Goal: Submit feedback/report problem

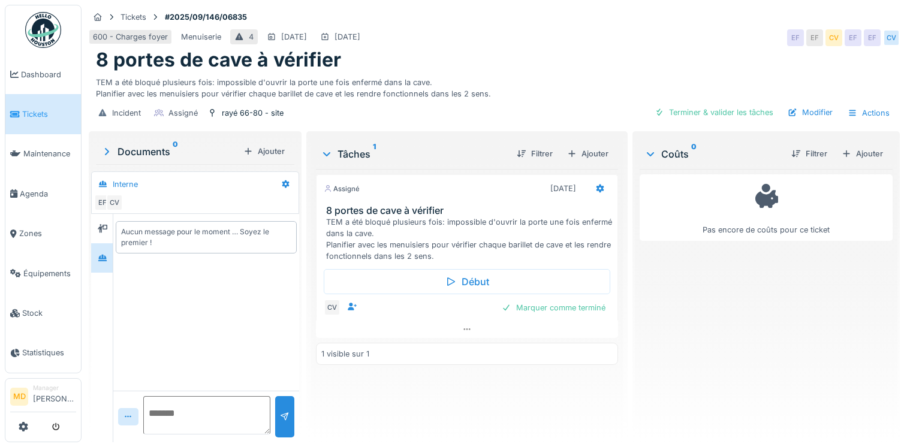
scroll to position [9, 0]
click at [463, 325] on icon at bounding box center [467, 329] width 10 height 8
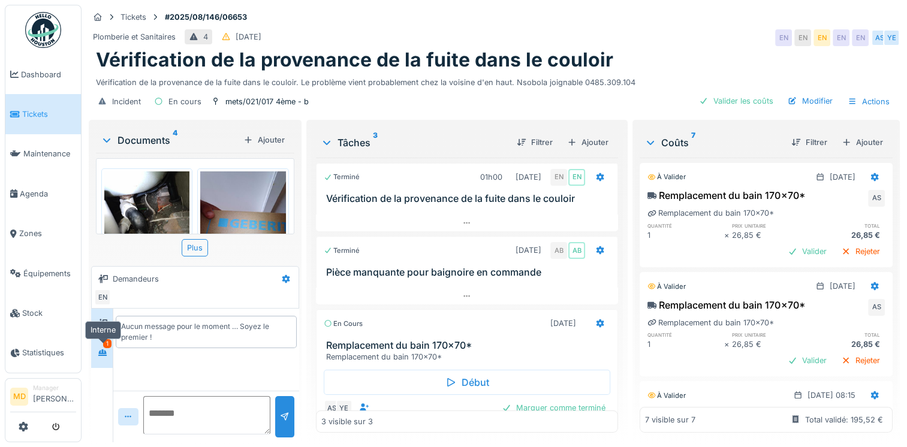
click at [110, 351] on div at bounding box center [103, 352] width 18 height 15
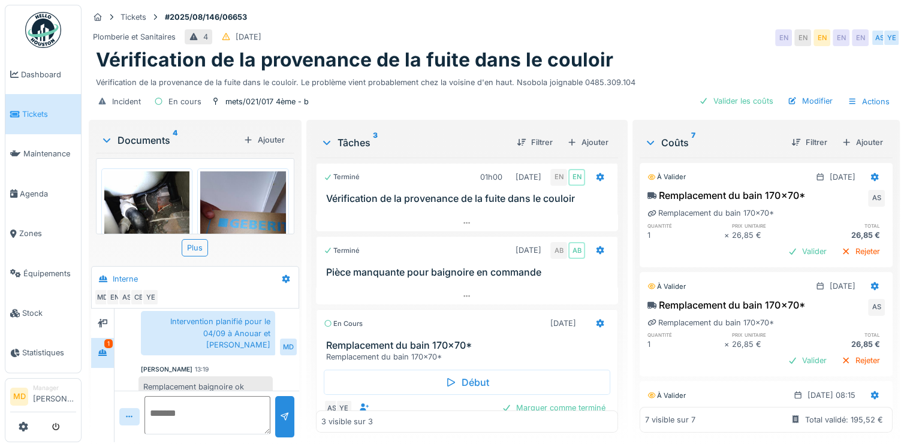
scroll to position [9, 0]
click at [100, 319] on icon at bounding box center [103, 323] width 10 height 8
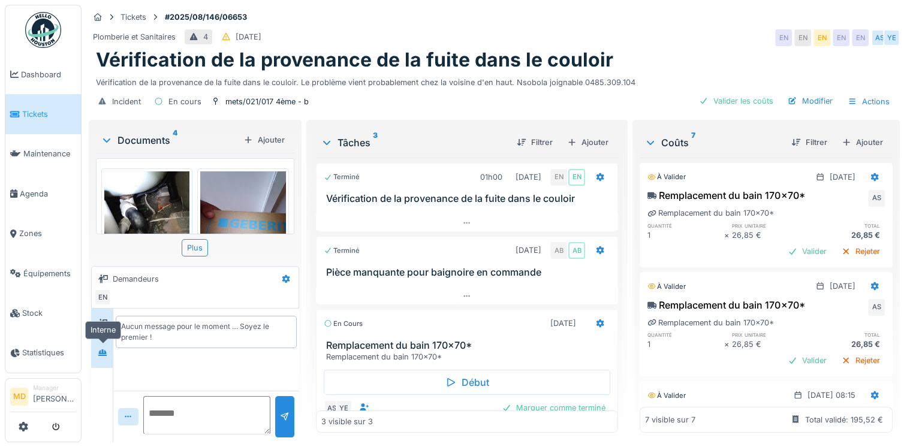
click at [101, 349] on icon at bounding box center [103, 353] width 10 height 8
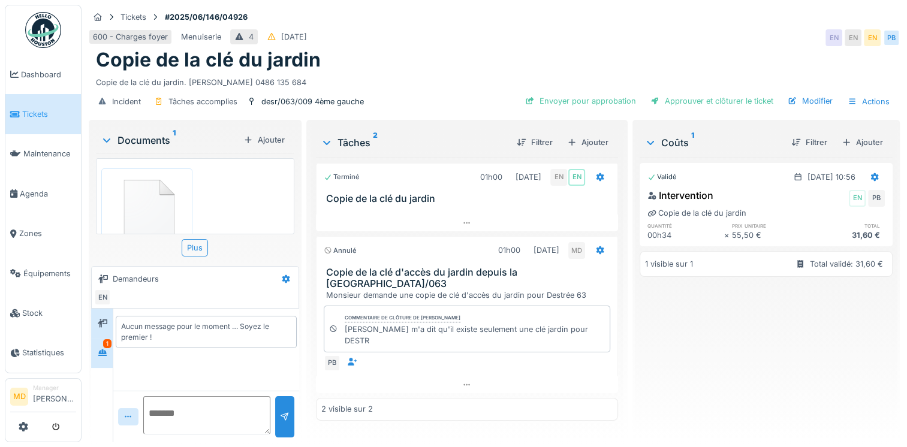
click at [106, 343] on div "1" at bounding box center [107, 343] width 8 height 9
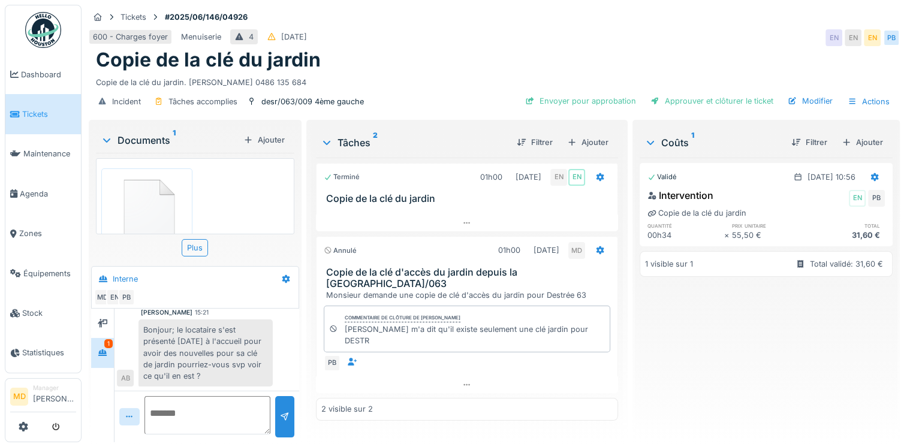
scroll to position [9, 0]
click at [191, 404] on textarea at bounding box center [207, 415] width 126 height 38
click at [187, 397] on textarea at bounding box center [207, 415] width 126 height 38
click at [191, 415] on textarea at bounding box center [207, 415] width 126 height 38
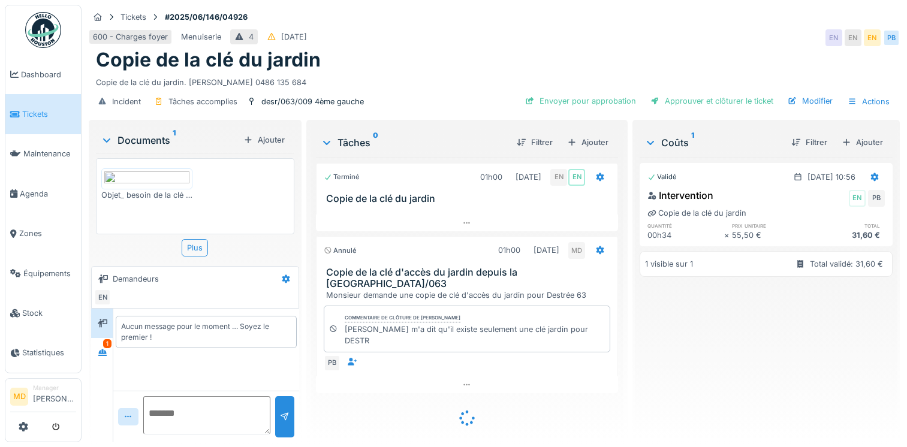
scroll to position [9, 0]
click at [103, 347] on div at bounding box center [103, 352] width 10 height 11
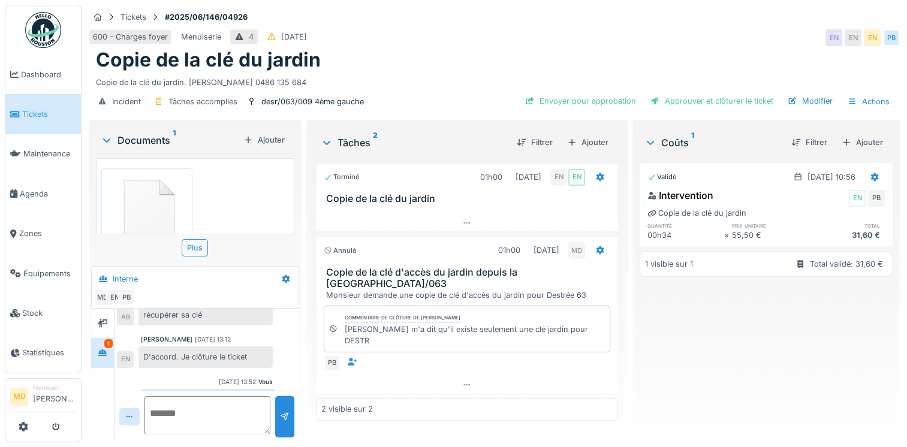
scroll to position [375, 0]
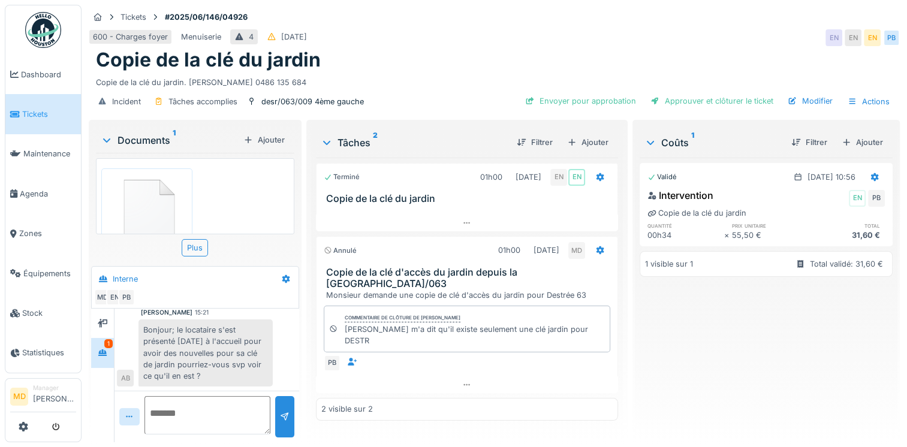
click at [216, 409] on textarea at bounding box center [207, 415] width 126 height 38
type textarea "*"
type textarea "**********"
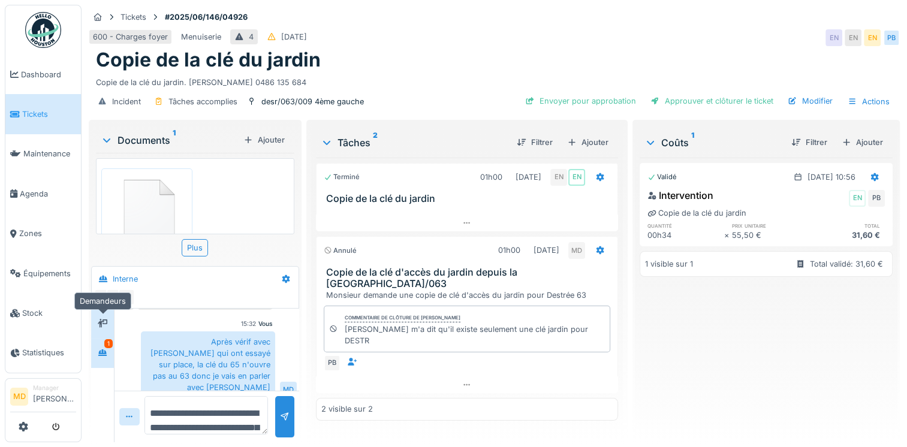
click at [103, 319] on icon at bounding box center [103, 323] width 10 height 8
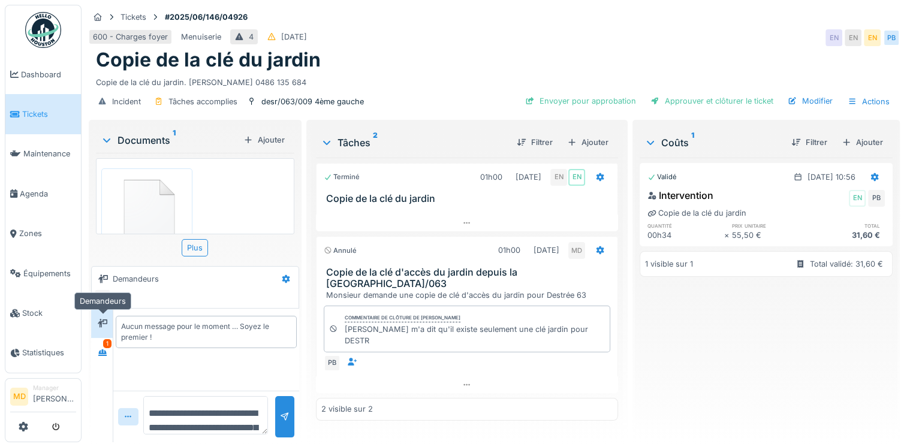
scroll to position [0, 0]
click at [100, 349] on icon at bounding box center [102, 352] width 8 height 7
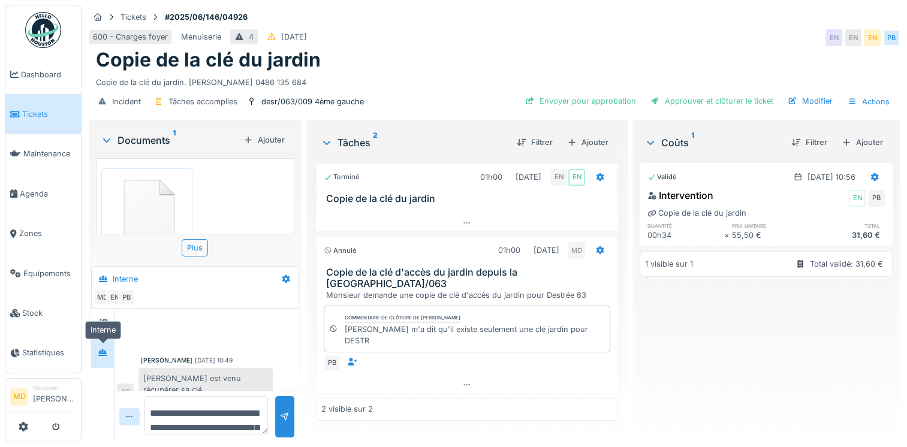
scroll to position [451, 0]
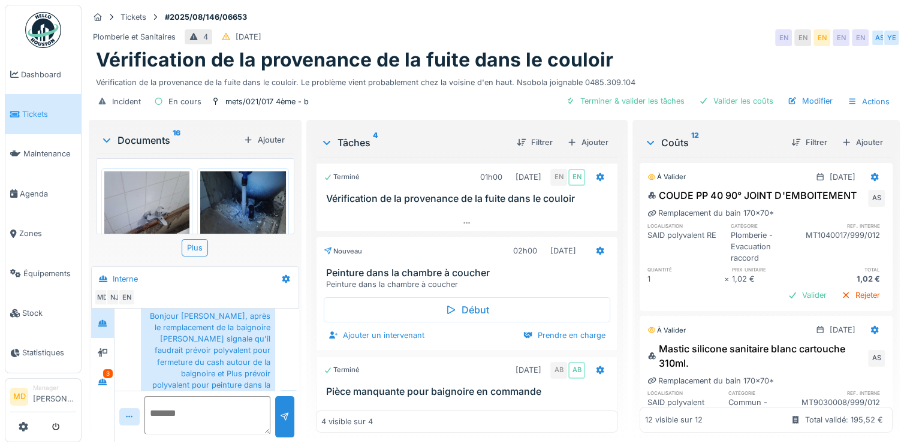
scroll to position [83, 0]
click at [103, 377] on div at bounding box center [103, 382] width 10 height 11
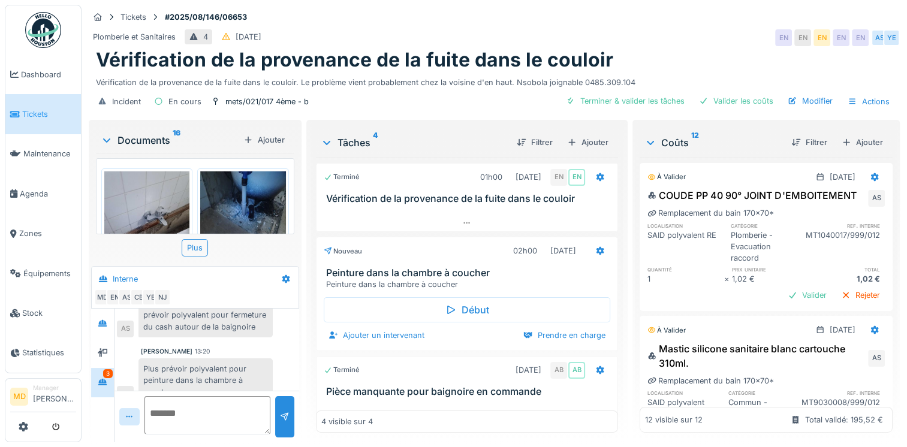
scroll to position [461, 0]
drag, startPoint x: 208, startPoint y: 349, endPoint x: 130, endPoint y: 356, distance: 78.2
click at [130, 364] on div "Panneau wedy AS" at bounding box center [195, 374] width 156 height 21
drag, startPoint x: 130, startPoint y: 356, endPoint x: 201, endPoint y: 353, distance: 71.4
click at [201, 364] on div "Panneau wedy" at bounding box center [205, 374] width 134 height 21
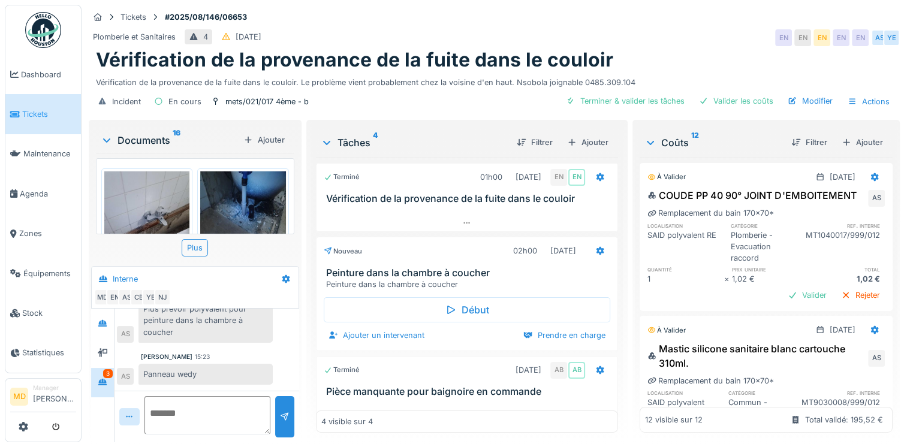
click at [180, 364] on div "Panneau wedy" at bounding box center [205, 374] width 134 height 21
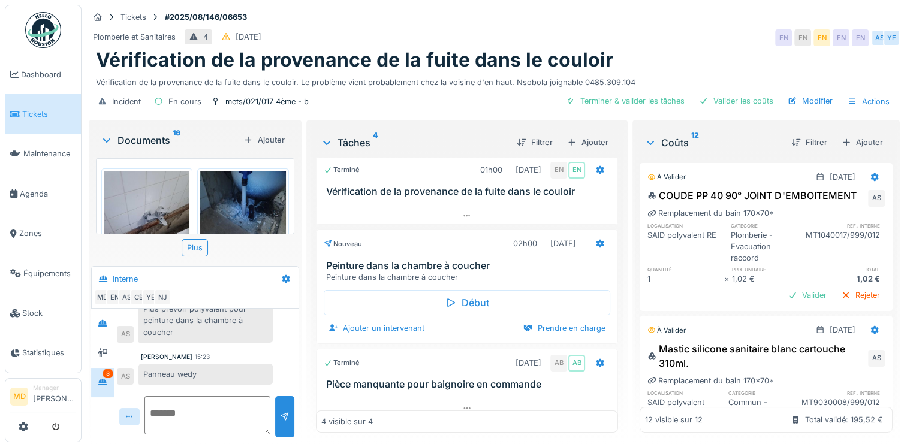
scroll to position [0, 0]
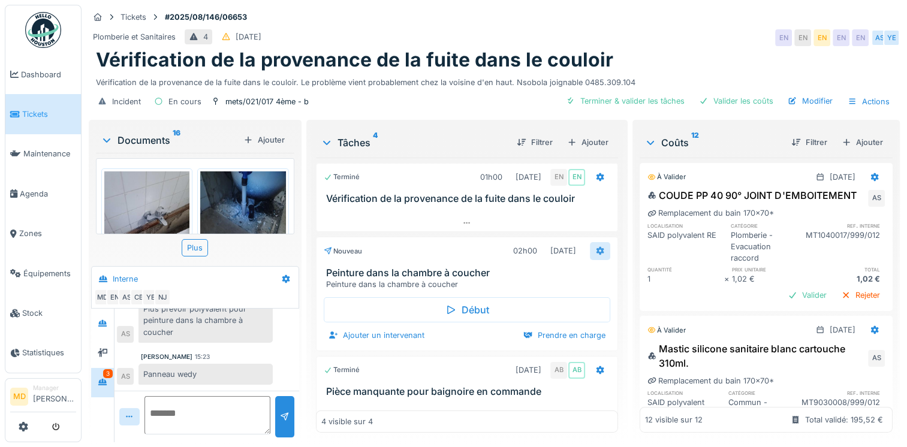
click at [595, 245] on div at bounding box center [600, 250] width 10 height 11
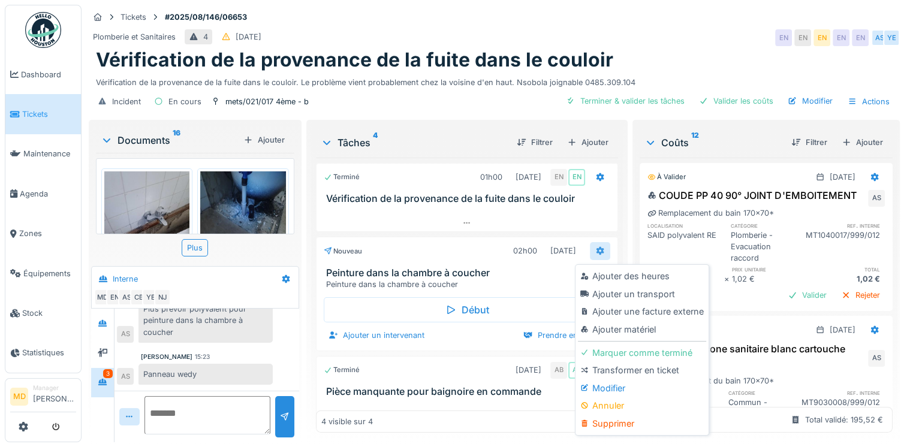
click at [595, 245] on div at bounding box center [600, 250] width 10 height 11
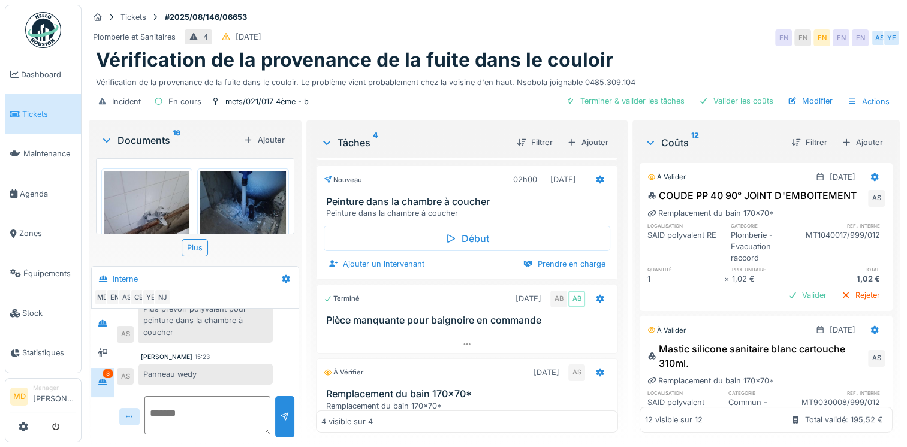
scroll to position [118, 0]
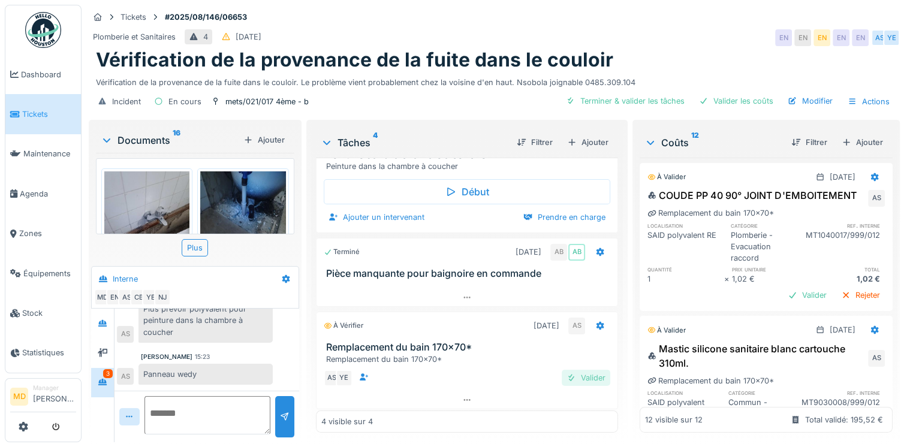
click at [574, 370] on div "Valider" at bounding box center [586, 378] width 49 height 16
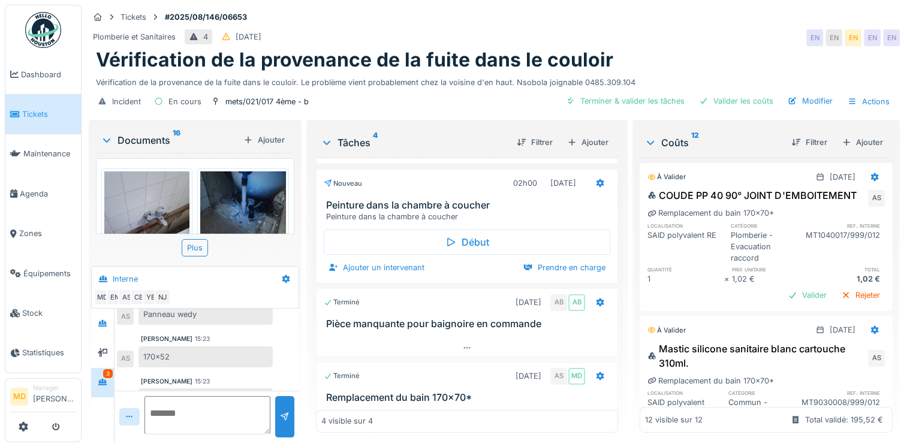
scroll to position [90, 0]
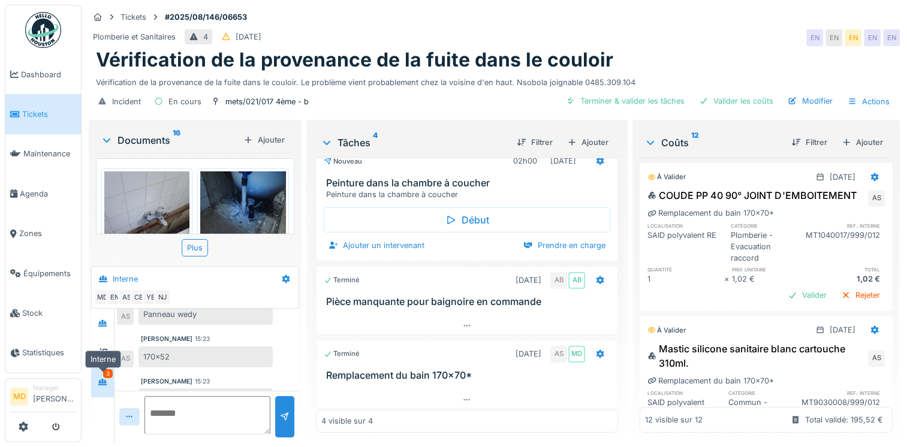
click at [108, 375] on div at bounding box center [103, 382] width 18 height 15
click at [168, 339] on div "Ahmed Belhajji 02/09/2025 10:09 Commande pour les pieds de baignoire reçue aujo…" at bounding box center [206, 101] width 185 height 626
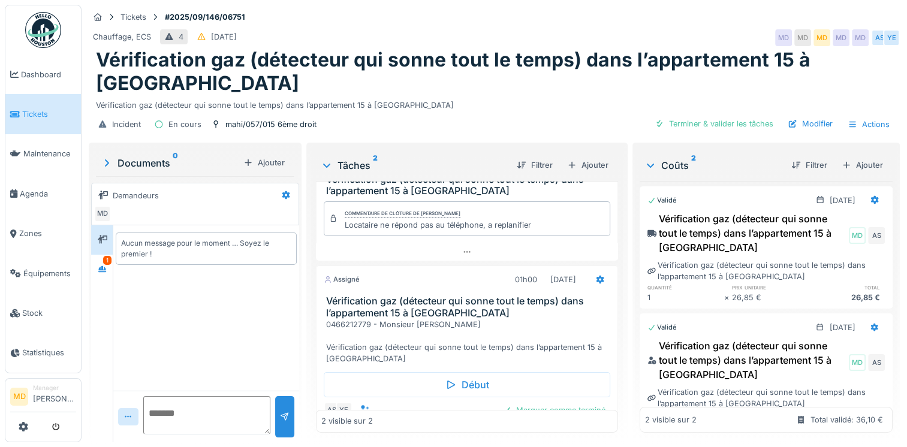
scroll to position [77, 0]
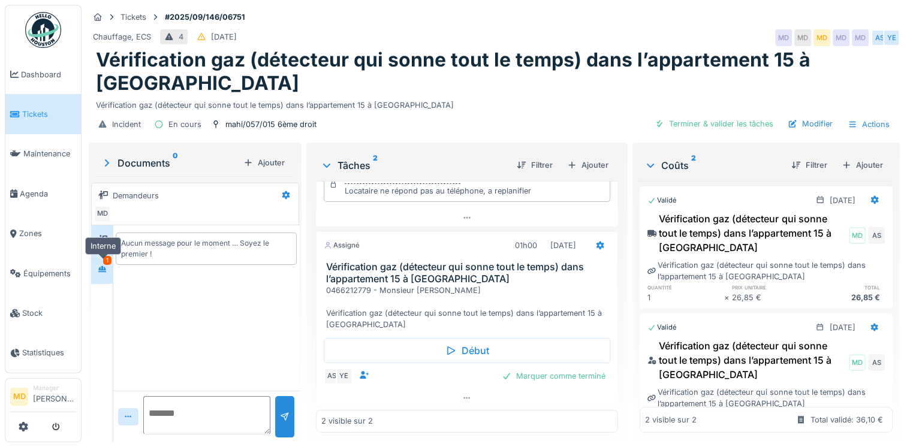
click at [108, 267] on div at bounding box center [103, 269] width 18 height 15
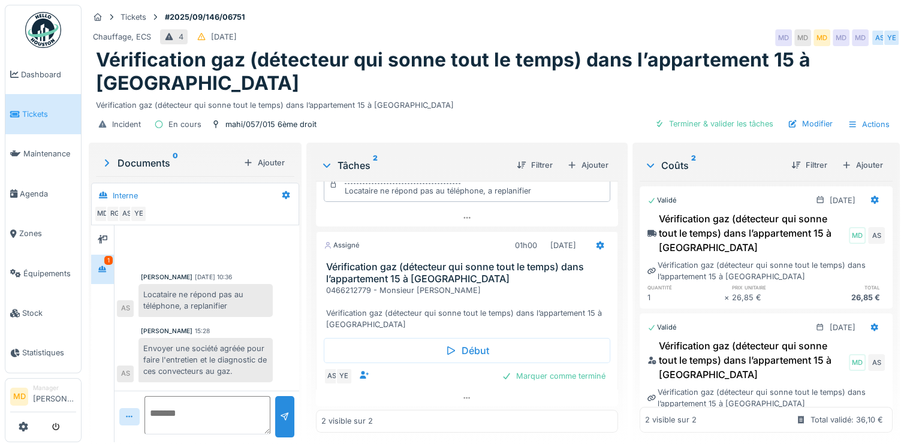
scroll to position [9, 0]
click at [206, 396] on textarea at bounding box center [207, 415] width 126 height 38
click at [102, 236] on icon at bounding box center [103, 240] width 10 height 8
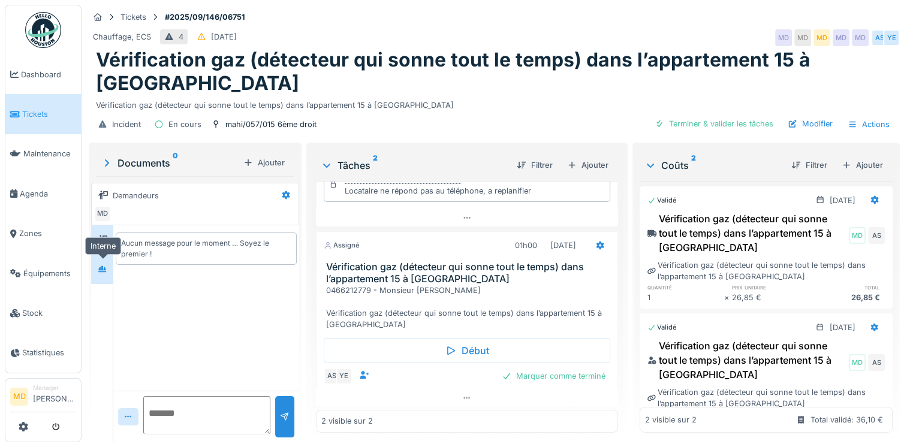
click at [108, 262] on div at bounding box center [103, 269] width 18 height 15
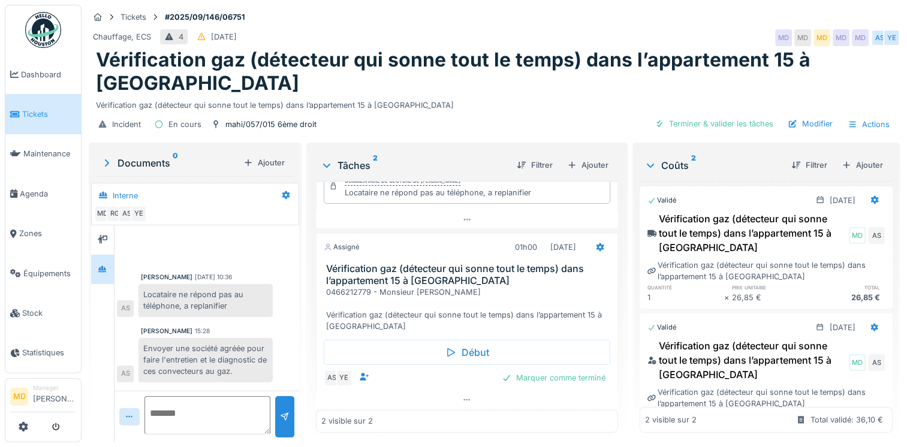
scroll to position [77, 0]
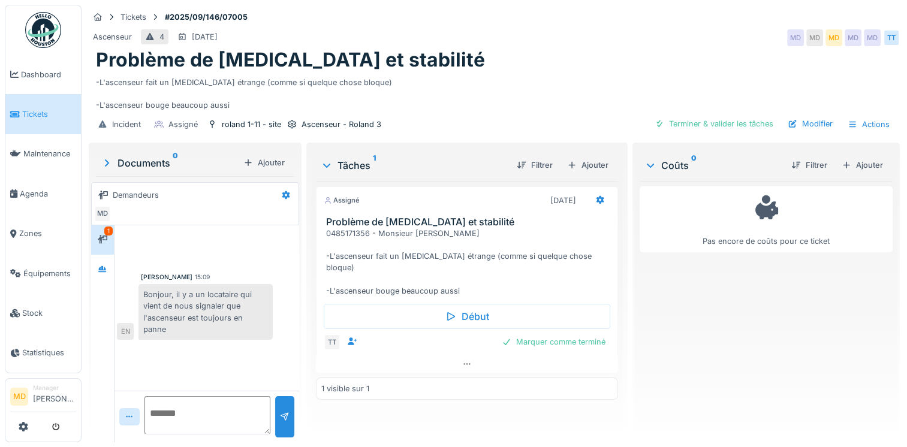
scroll to position [9, 0]
click at [98, 233] on div at bounding box center [103, 240] width 18 height 15
click at [109, 262] on div at bounding box center [103, 269] width 18 height 15
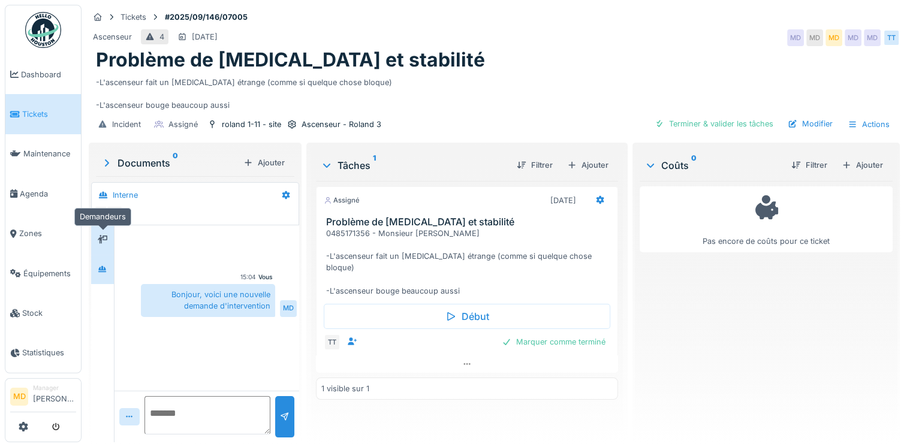
click at [108, 233] on div at bounding box center [103, 240] width 18 height 15
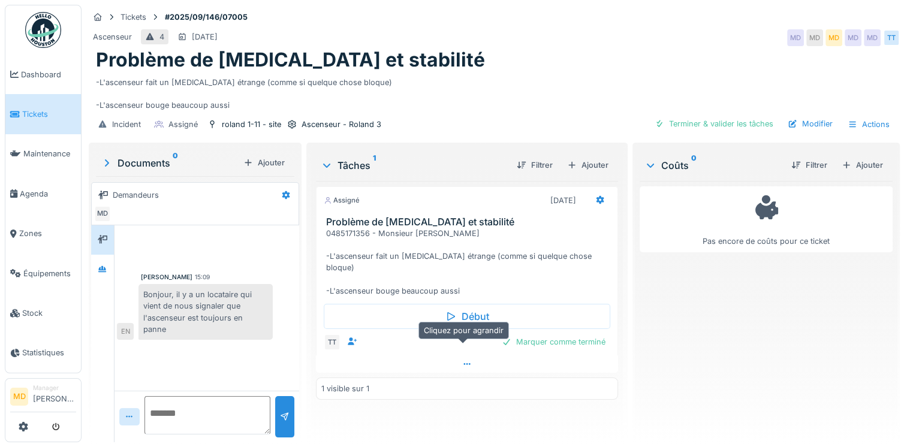
click at [465, 360] on icon at bounding box center [467, 364] width 10 height 8
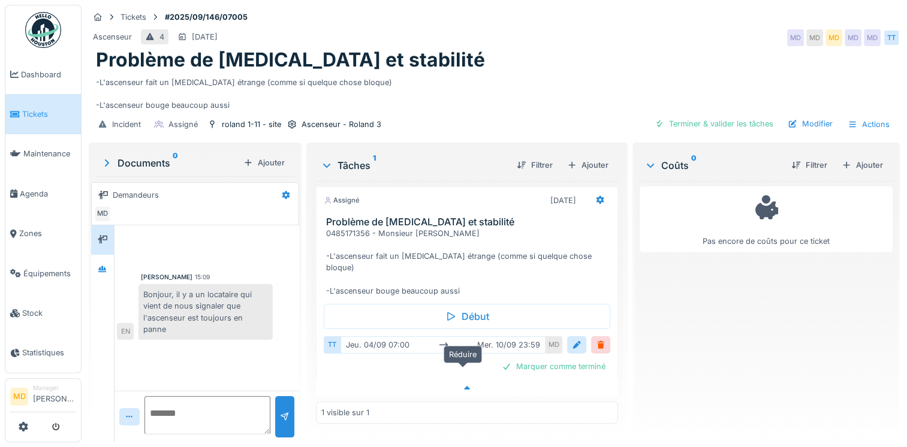
click at [464, 387] on icon at bounding box center [467, 389] width 6 height 4
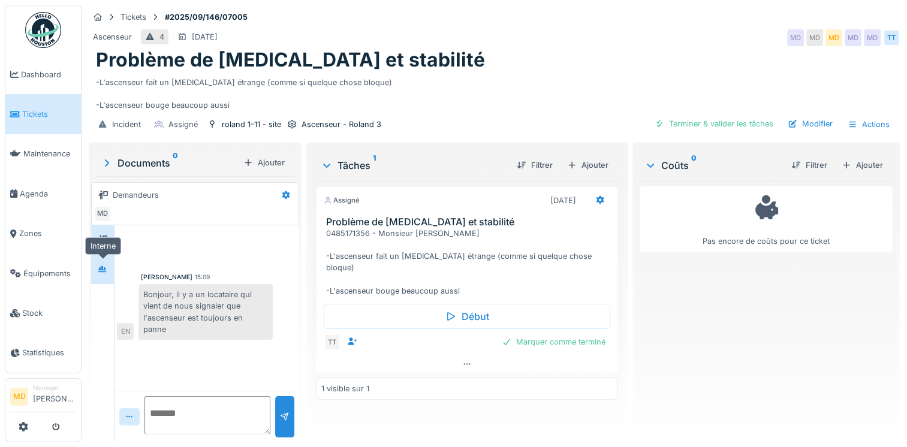
click at [102, 264] on div at bounding box center [103, 269] width 10 height 11
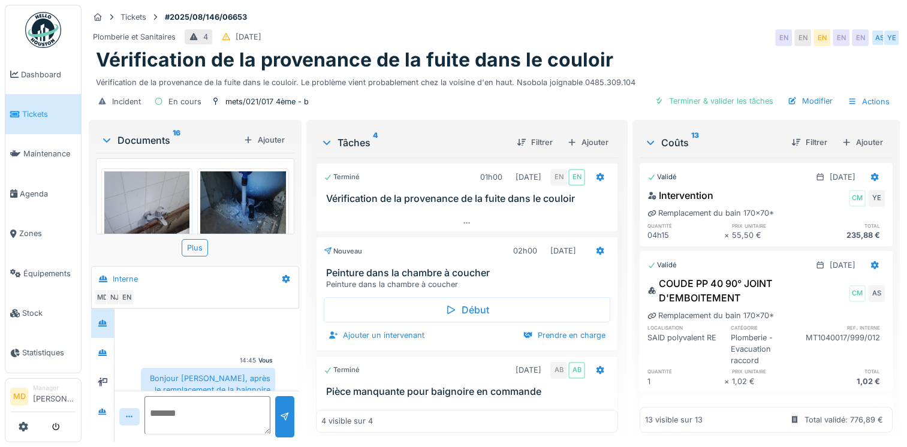
scroll to position [83, 0]
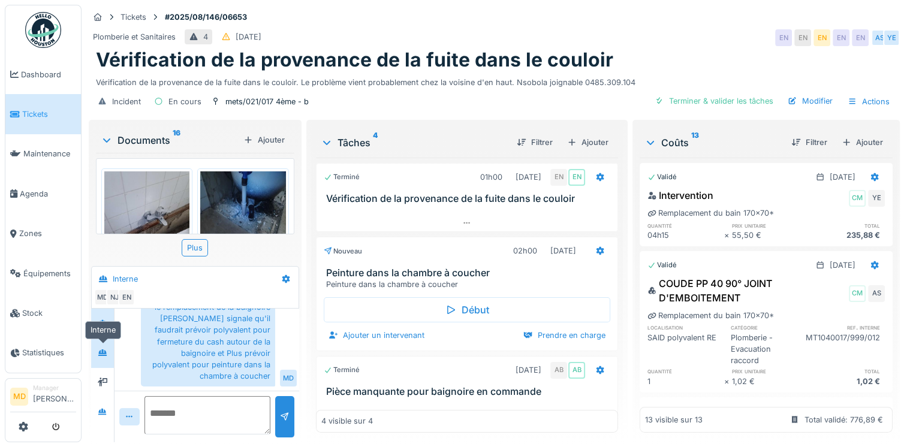
click at [109, 351] on div at bounding box center [103, 352] width 18 height 15
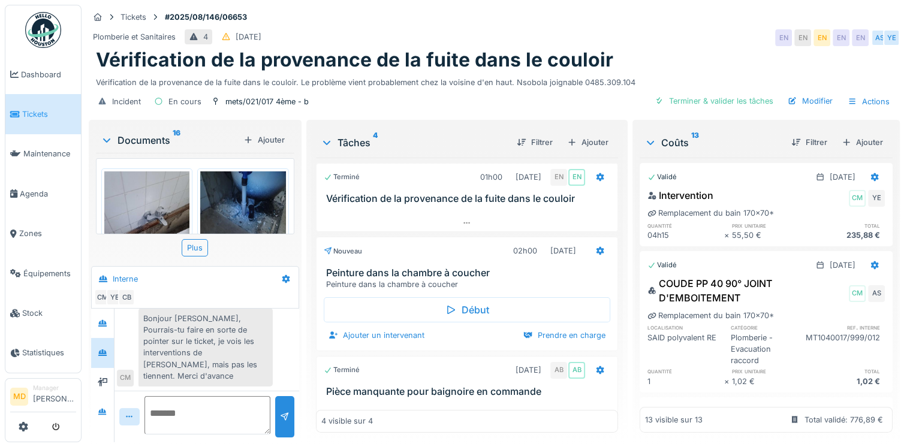
scroll to position [113, 0]
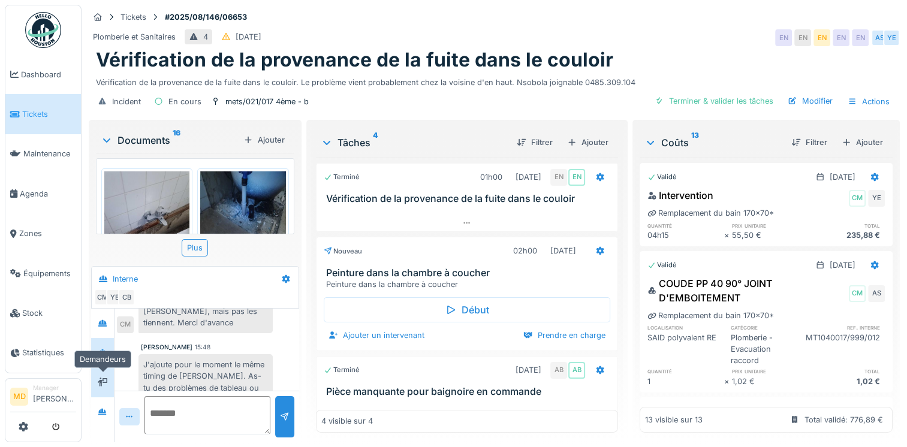
click at [103, 378] on icon at bounding box center [103, 382] width 10 height 8
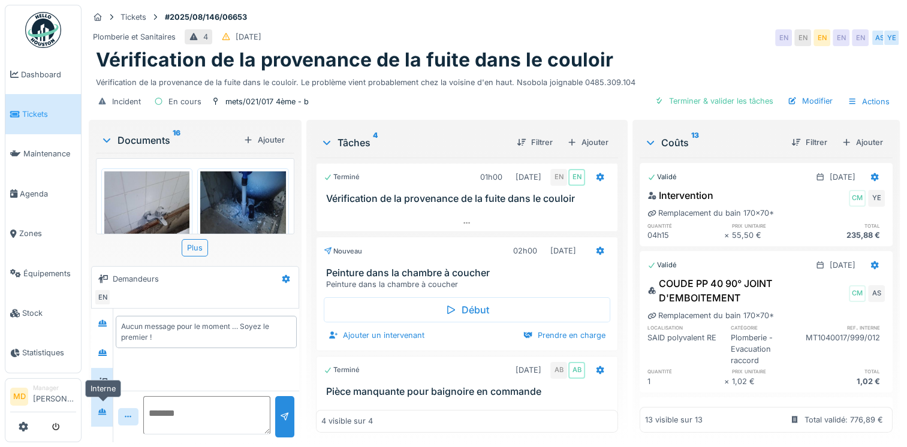
scroll to position [0, 0]
click at [105, 408] on icon at bounding box center [102, 411] width 8 height 7
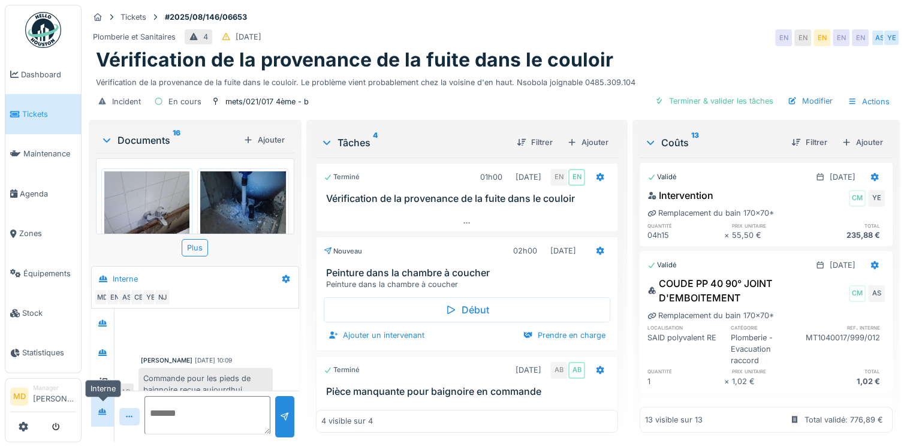
scroll to position [521, 0]
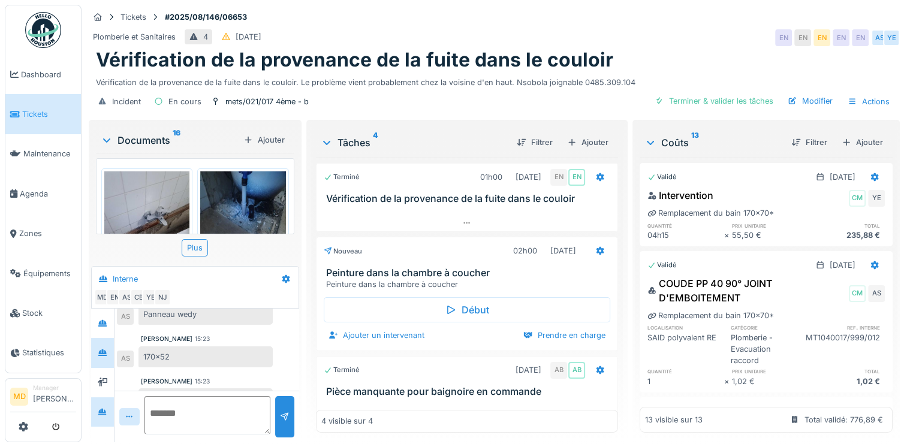
click at [113, 346] on div at bounding box center [102, 352] width 23 height 29
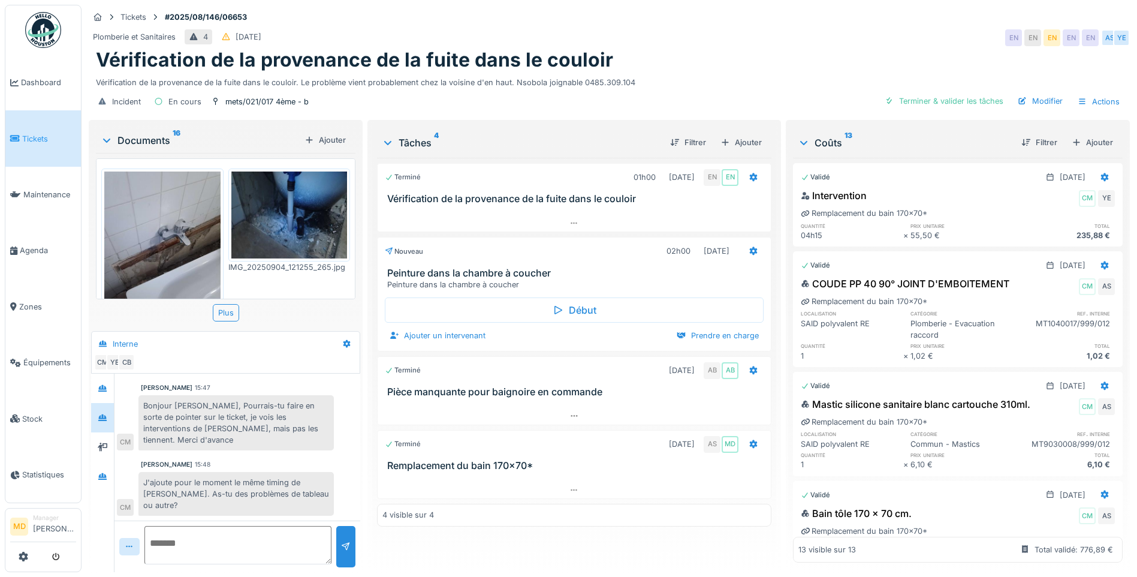
scroll to position [16, 0]
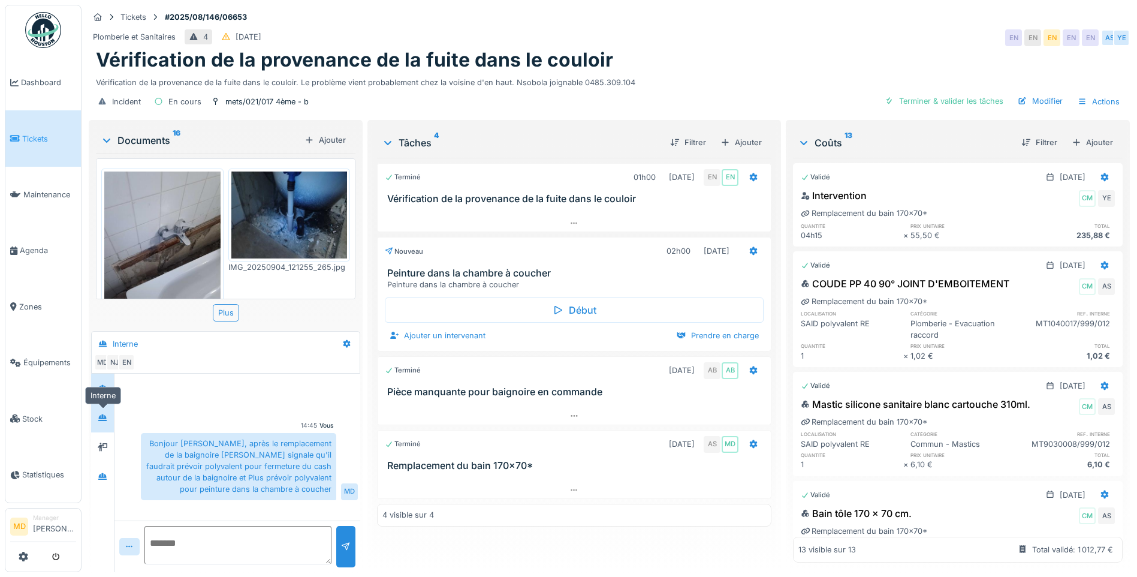
click at [100, 412] on div at bounding box center [103, 417] width 10 height 11
click at [91, 416] on div "Documents 16 Ajouter IMG_20250904_103010_651.jpg IMG_20250904_121255_265.jpg IM…" at bounding box center [226, 347] width 274 height 454
click at [101, 415] on icon at bounding box center [102, 417] width 8 height 7
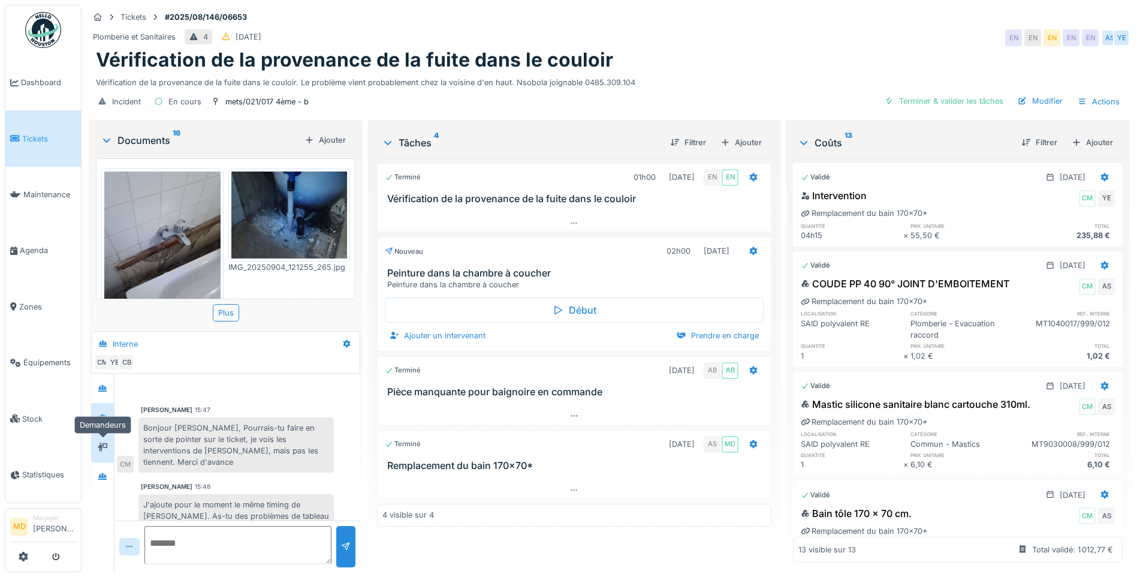
click at [105, 453] on div at bounding box center [103, 446] width 10 height 11
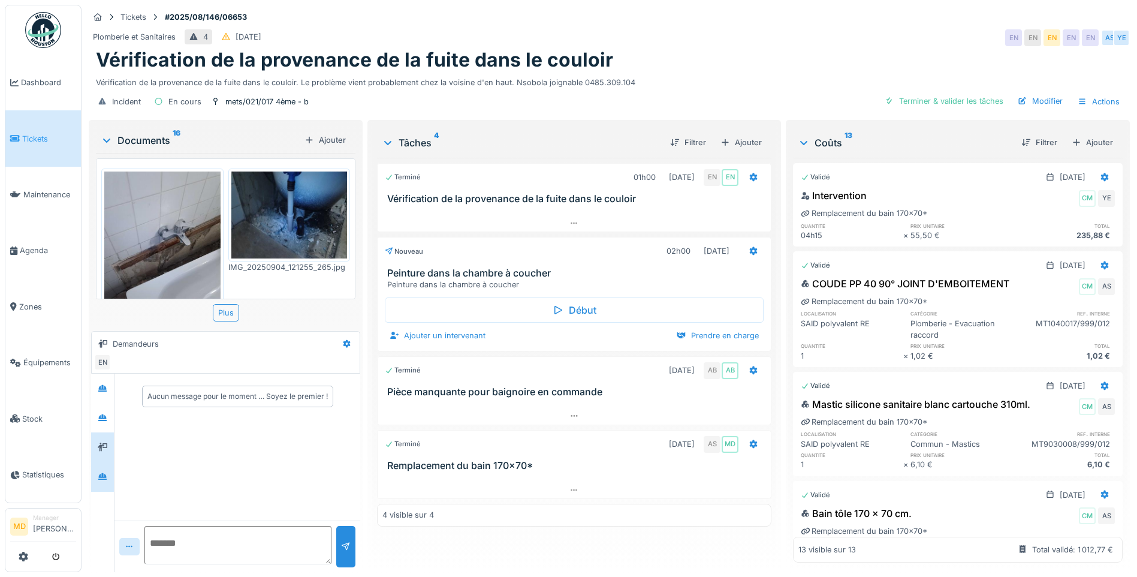
click at [107, 471] on div at bounding box center [103, 476] width 10 height 11
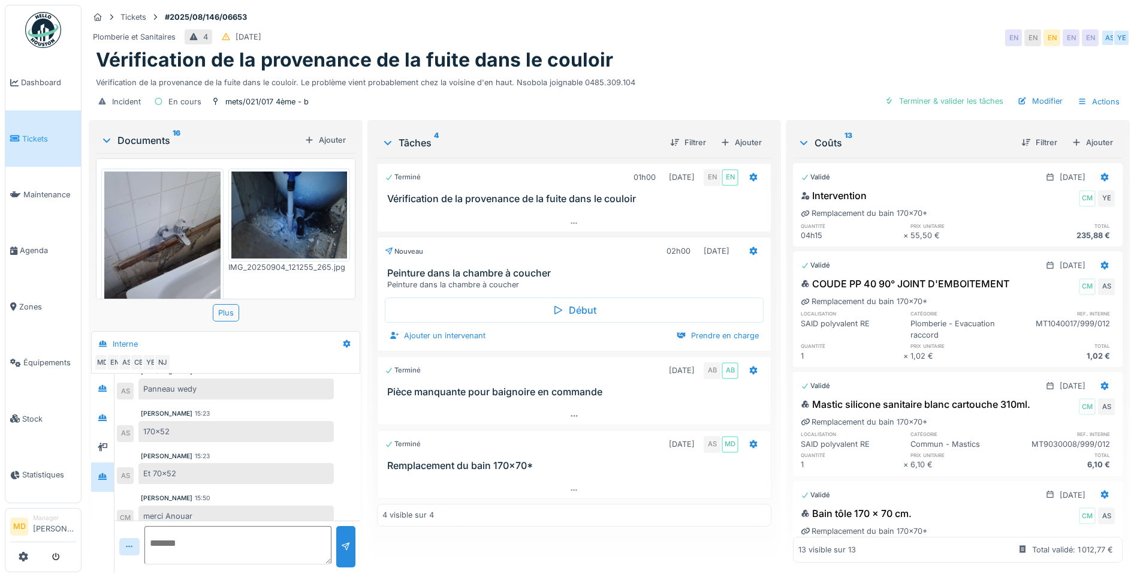
scroll to position [388, 0]
click at [101, 387] on icon at bounding box center [102, 388] width 8 height 7
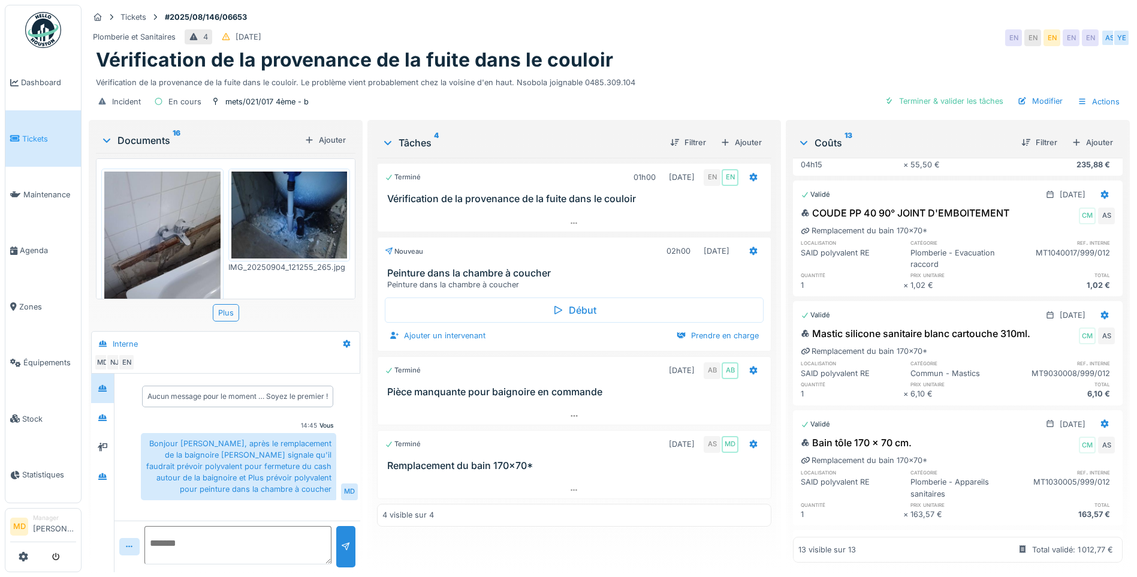
scroll to position [0, 0]
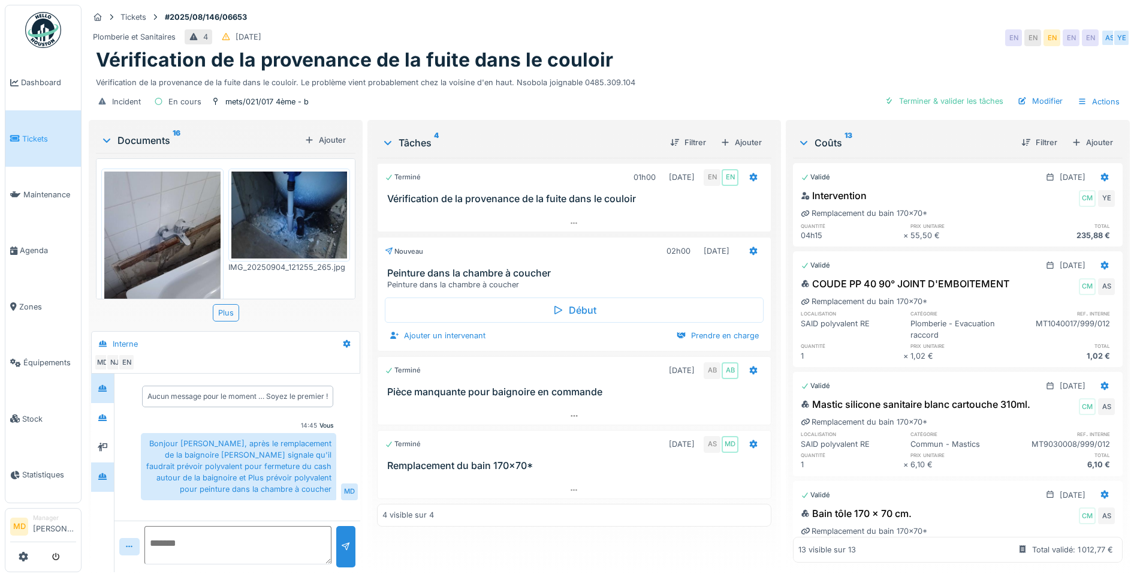
click at [113, 462] on div at bounding box center [102, 476] width 23 height 29
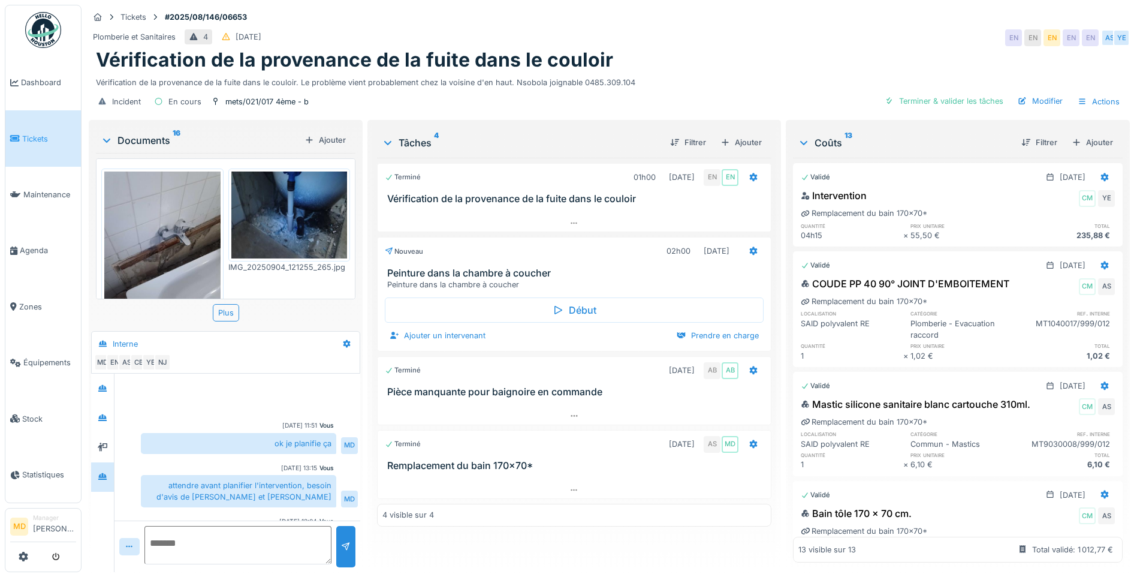
scroll to position [388, 0]
